Goal: Information Seeking & Learning: Learn about a topic

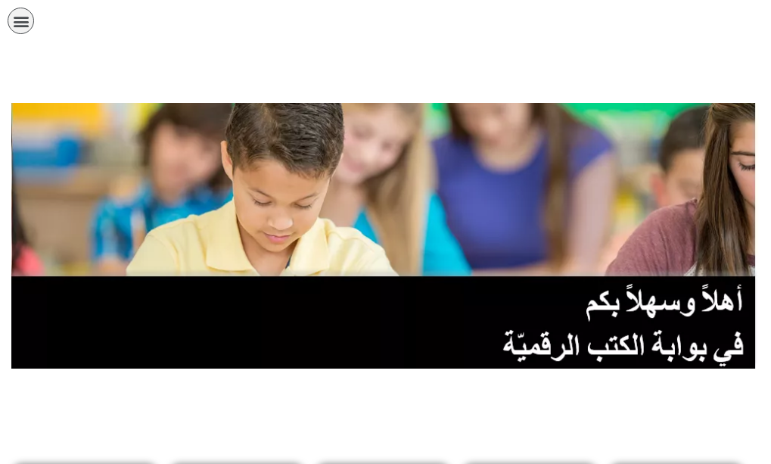
click at [0, 0] on link "الصف السادس" at bounding box center [0, 0] width 0 height 0
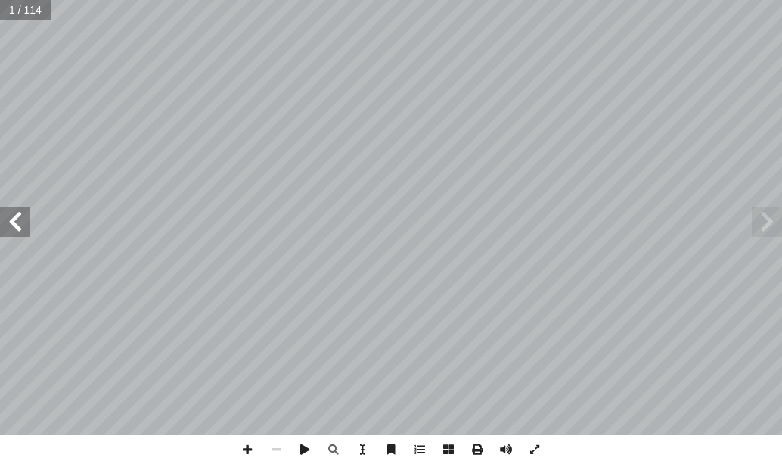
click at [15, 232] on span at bounding box center [15, 222] width 30 height 30
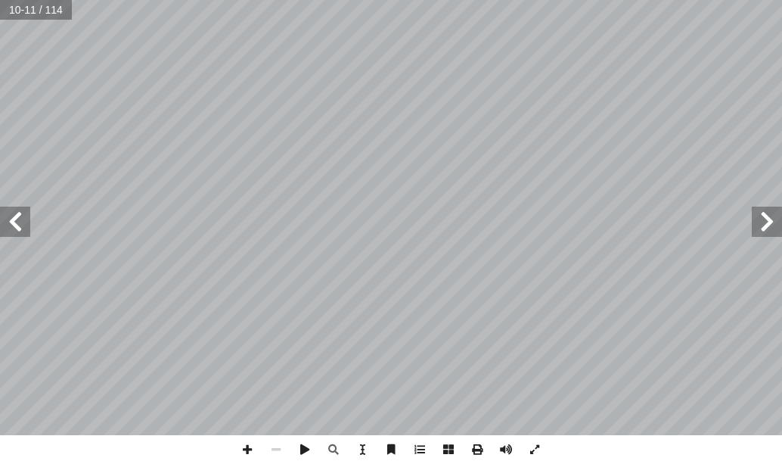
click at [15, 232] on span at bounding box center [15, 222] width 30 height 30
click at [533, 443] on span at bounding box center [535, 449] width 29 height 29
